Goal: Transaction & Acquisition: Purchase product/service

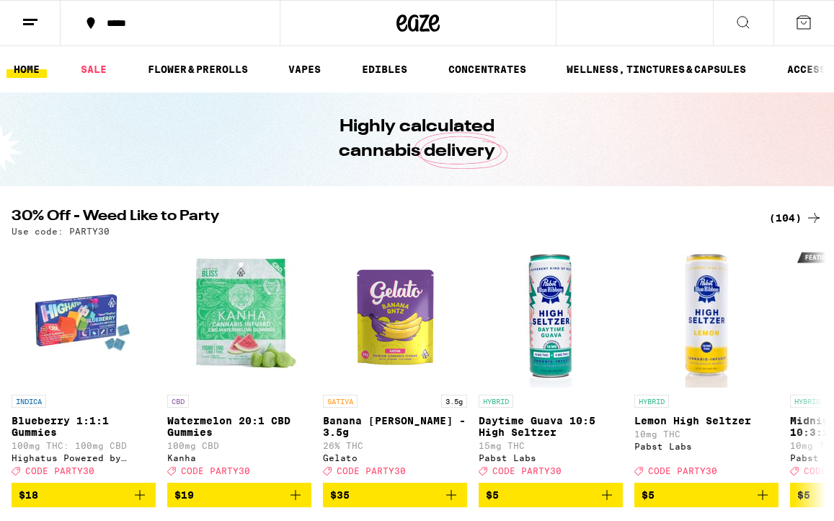
click at [122, 27] on div "*****" at bounding box center [178, 23] width 159 height 10
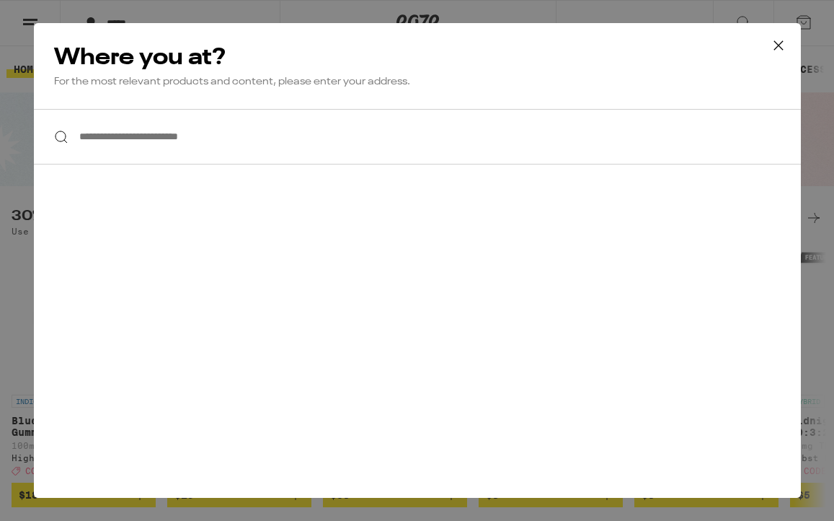
click at [146, 128] on input "**********" at bounding box center [417, 137] width 767 height 56
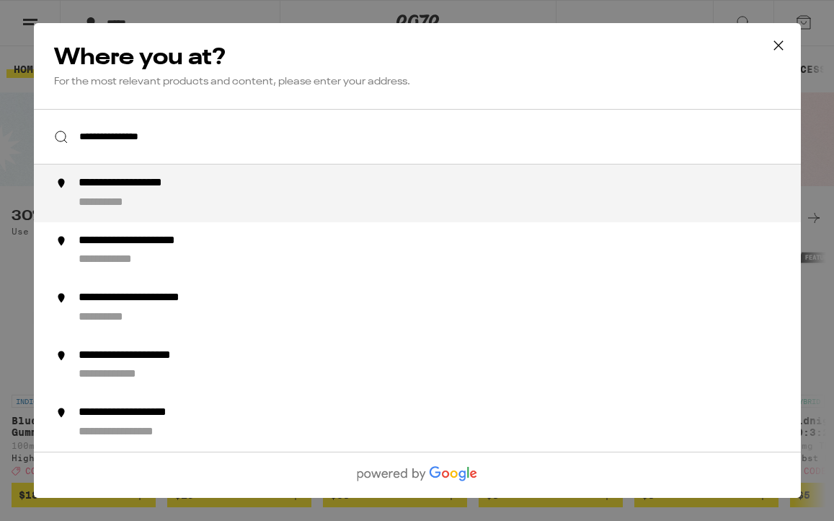
click at [87, 194] on div "**********" at bounding box center [445, 193] width 735 height 35
type input "**********"
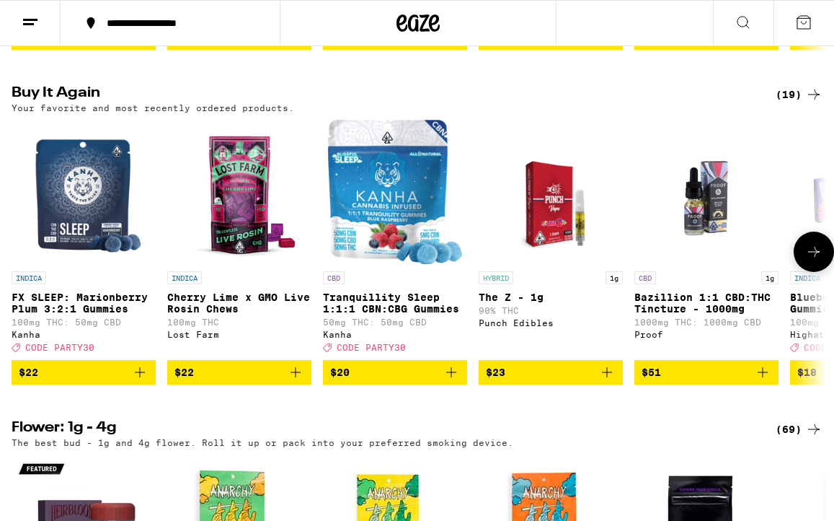
scroll to position [782, 0]
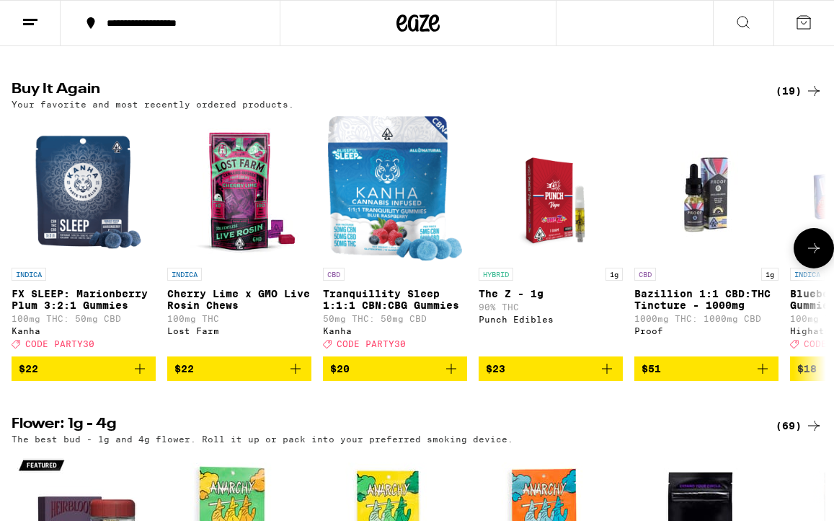
click at [810, 257] on icon at bounding box center [813, 247] width 17 height 17
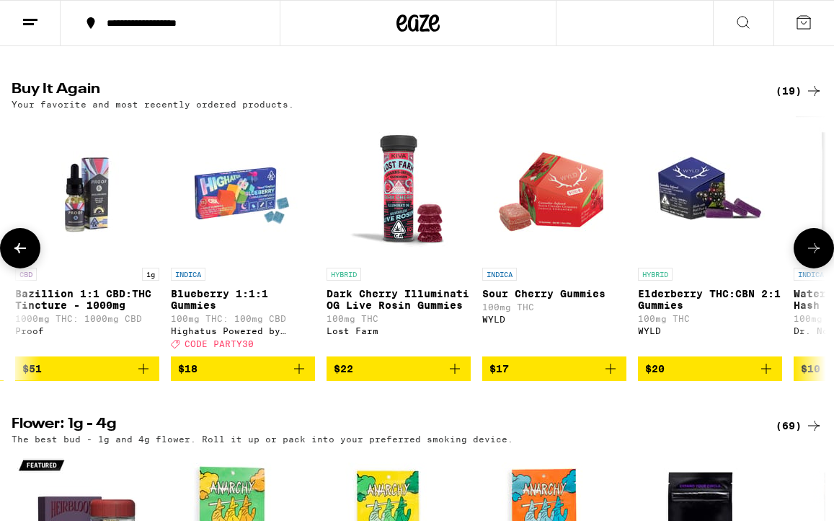
scroll to position [0, 654]
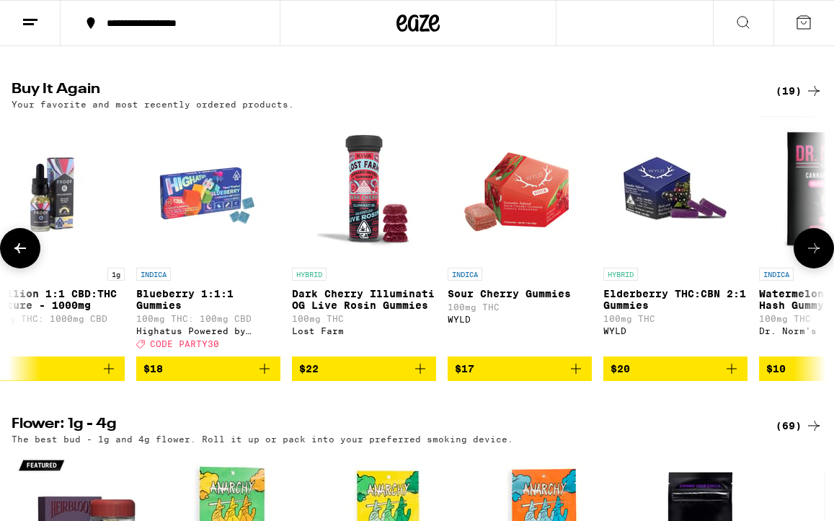
click at [810, 257] on icon at bounding box center [813, 247] width 17 height 17
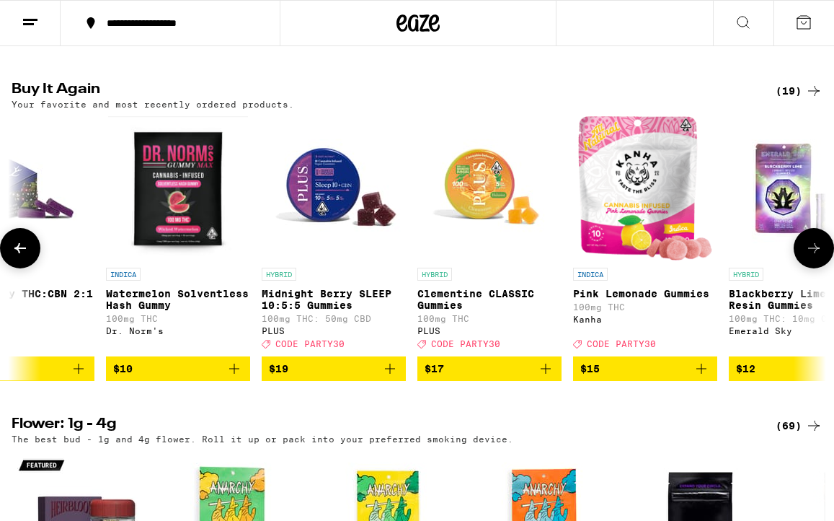
scroll to position [0, 1308]
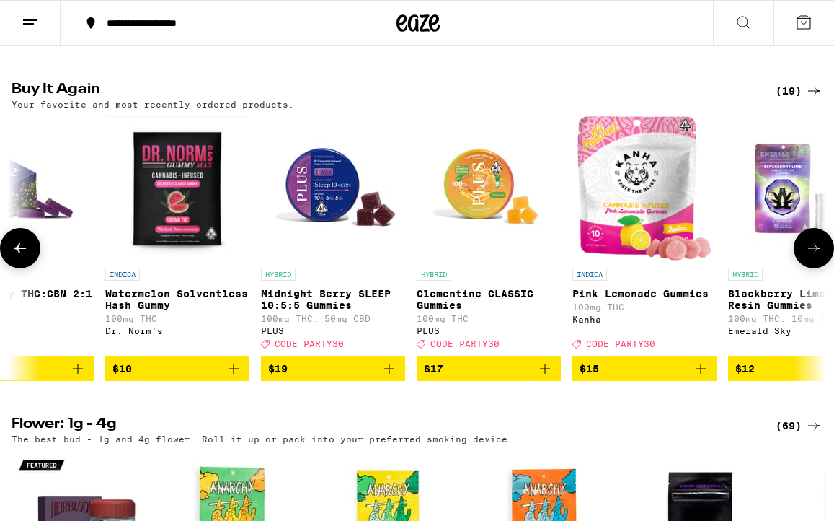
click at [810, 257] on icon at bounding box center [813, 247] width 17 height 17
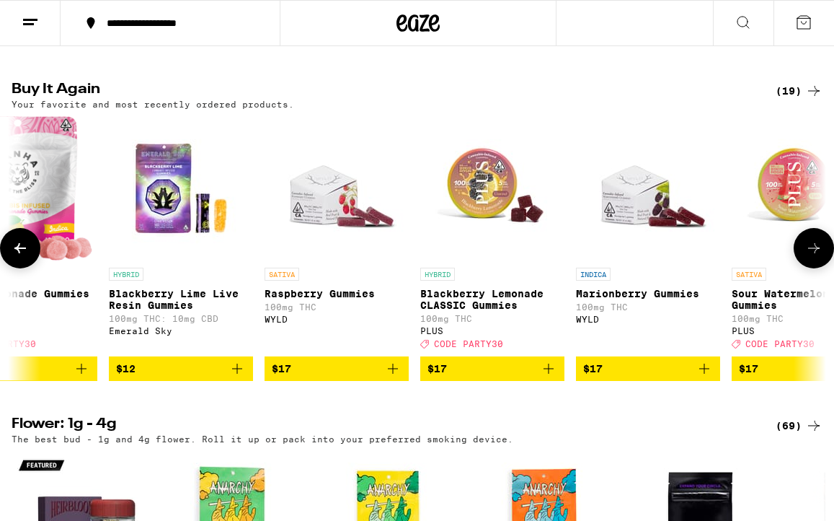
scroll to position [0, 1962]
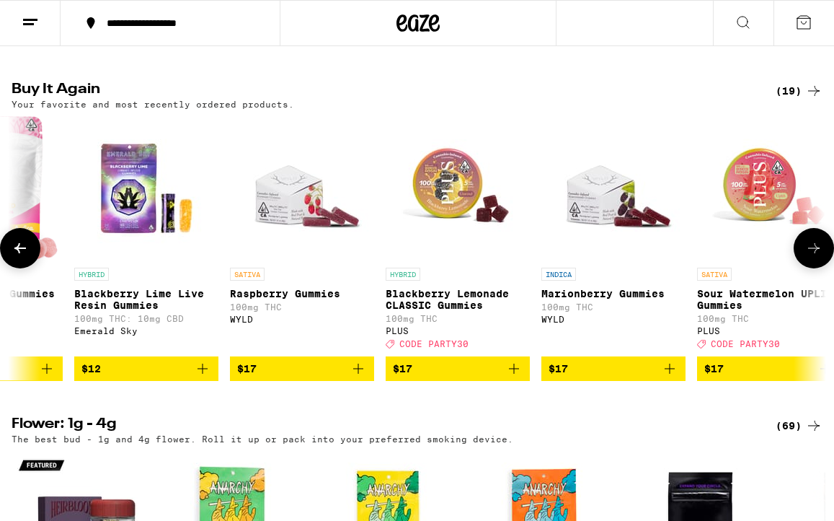
click at [811, 257] on icon at bounding box center [813, 247] width 17 height 17
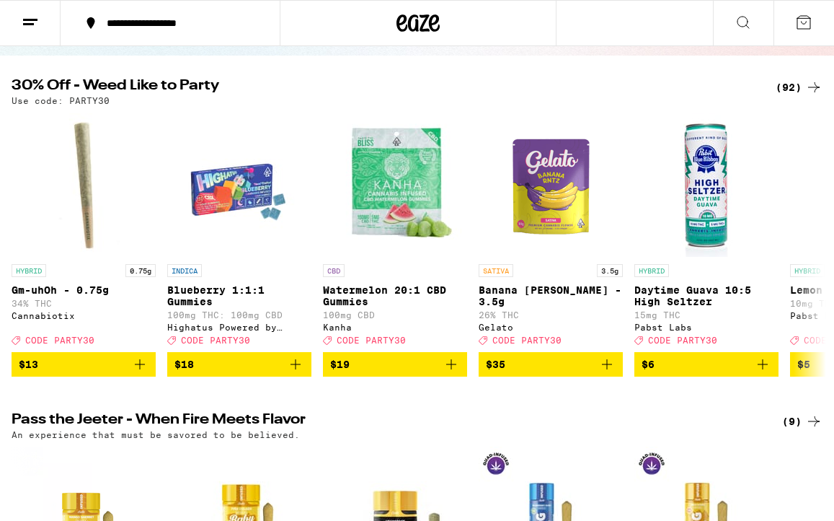
scroll to position [61, 0]
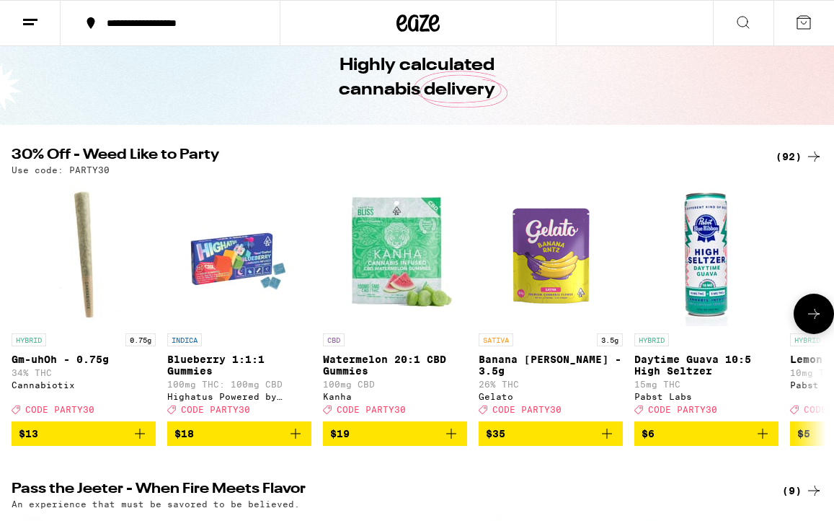
click at [807, 320] on icon at bounding box center [813, 313] width 17 height 17
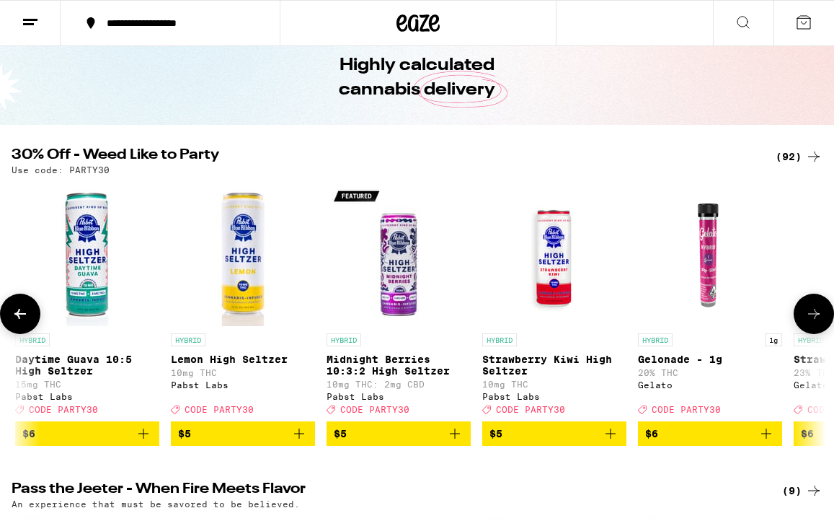
scroll to position [0, 654]
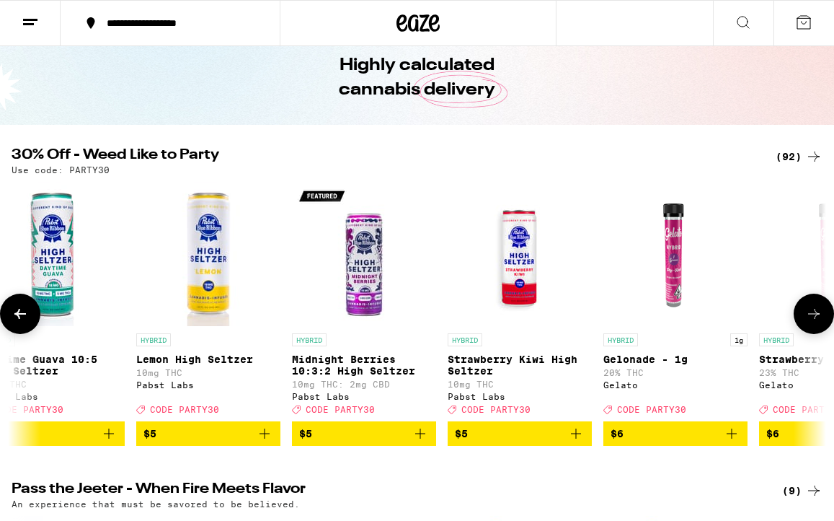
click at [807, 320] on icon at bounding box center [813, 313] width 17 height 17
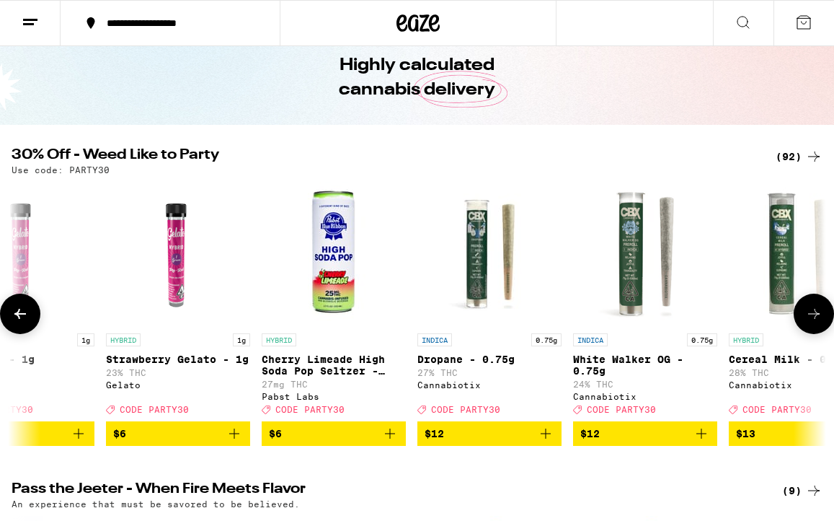
scroll to position [0, 1308]
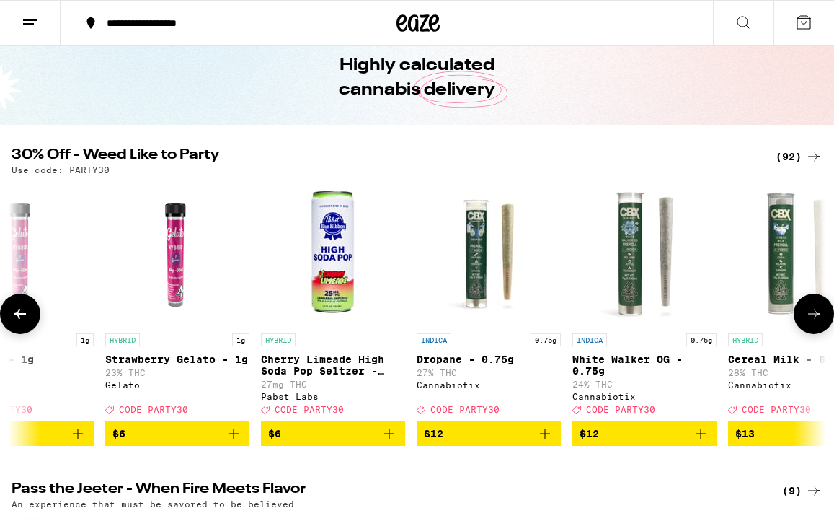
click at [807, 320] on icon at bounding box center [813, 313] width 17 height 17
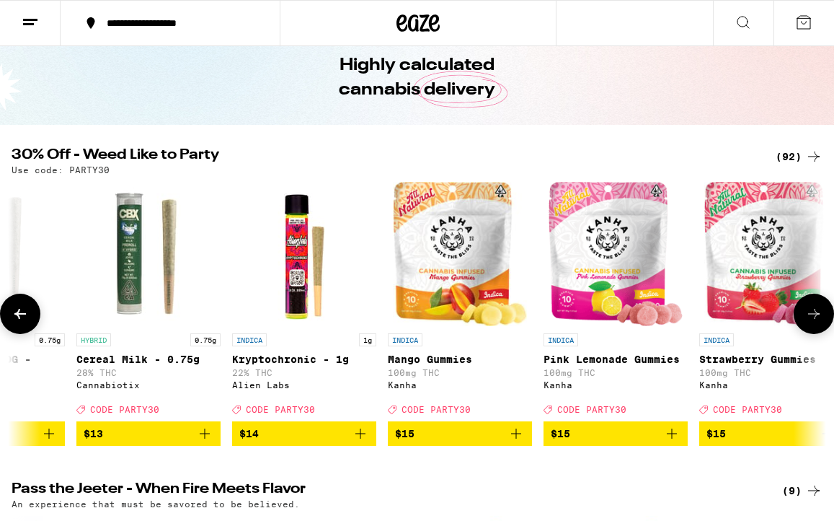
scroll to position [0, 1962]
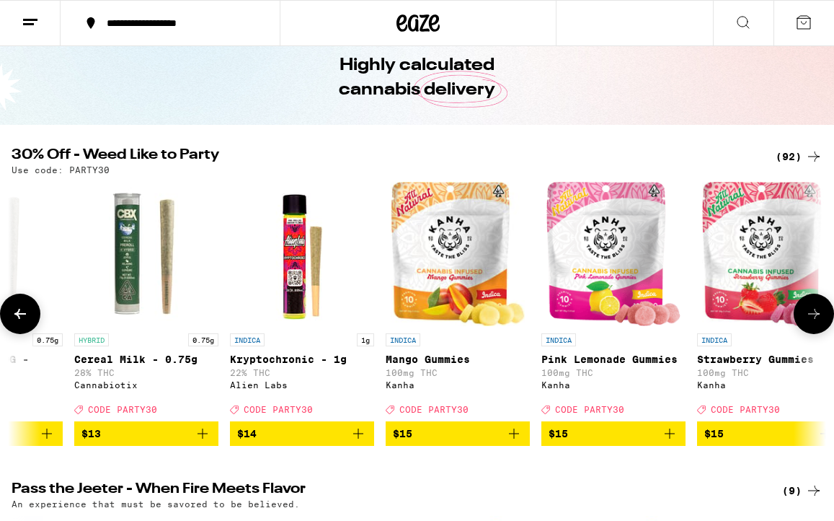
click at [22, 318] on icon at bounding box center [20, 313] width 17 height 17
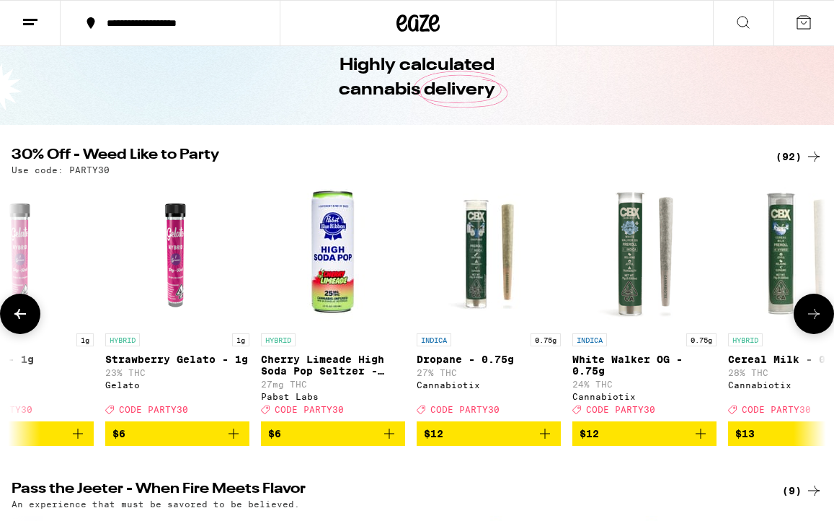
click at [22, 318] on icon at bounding box center [20, 313] width 17 height 17
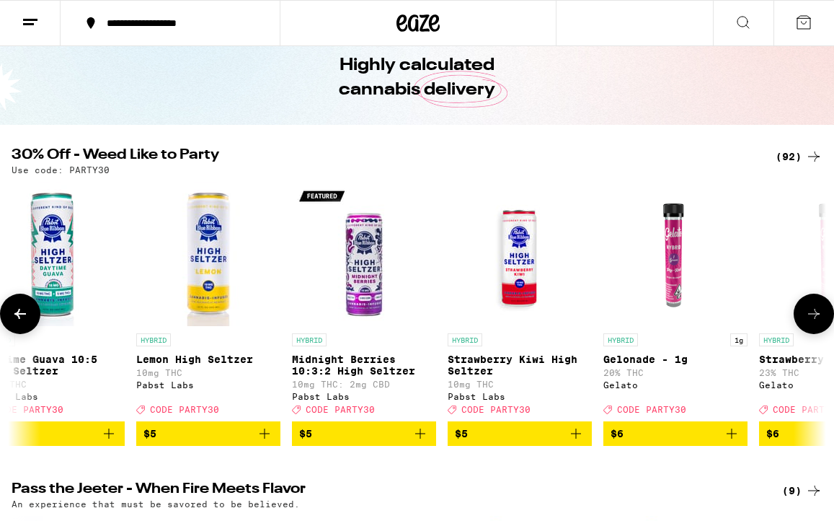
click at [22, 318] on icon at bounding box center [20, 313] width 17 height 17
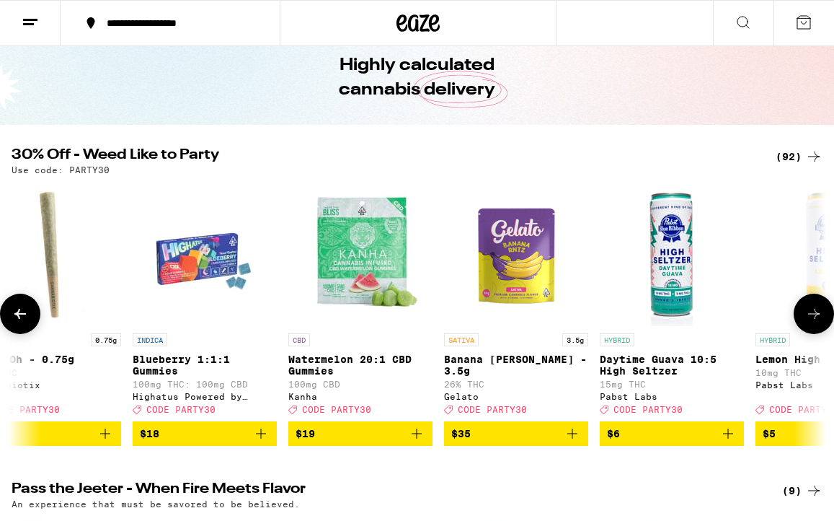
scroll to position [0, 0]
